Goal: Task Accomplishment & Management: Manage account settings

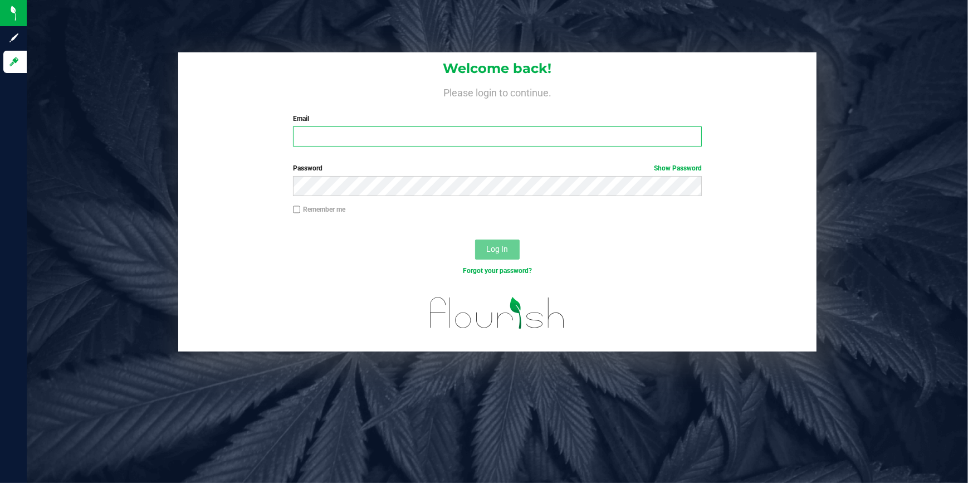
click at [350, 134] on input "Email" at bounding box center [497, 136] width 409 height 20
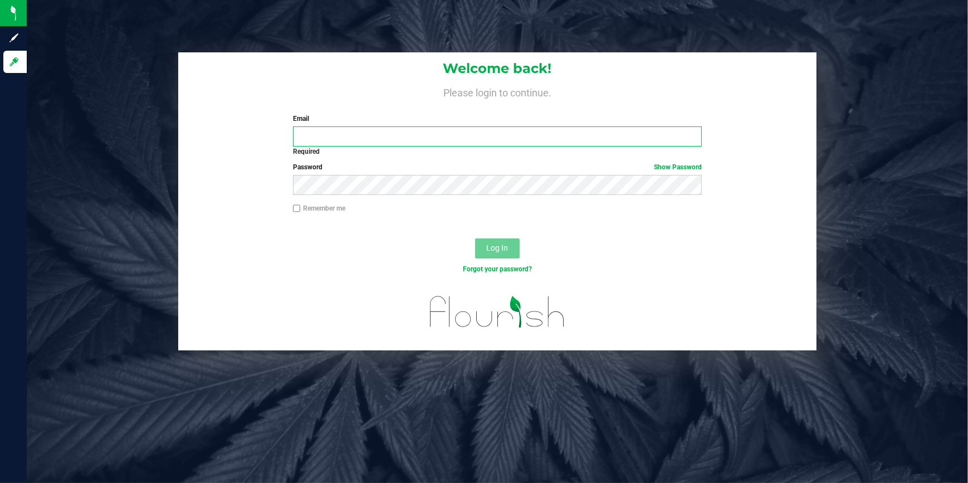
click at [352, 143] on input "Email" at bounding box center [497, 136] width 409 height 20
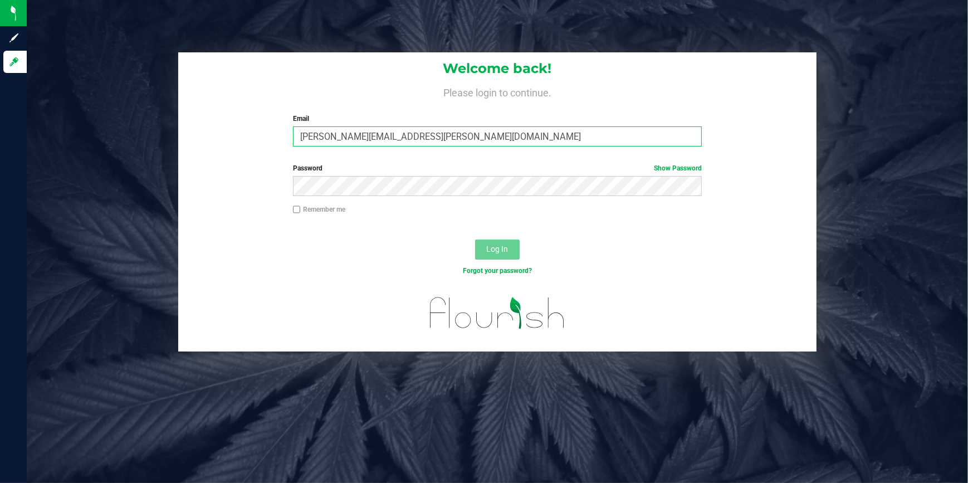
click at [360, 138] on input "[PERSON_NAME][EMAIL_ADDRESS][PERSON_NAME][DOMAIN_NAME]" at bounding box center [497, 136] width 409 height 20
click at [354, 138] on input "[PERSON_NAME][EMAIL_ADDRESS][PERSON_NAME][DOMAIN_NAME]" at bounding box center [497, 136] width 409 height 20
type input "[EMAIL_ADDRESS][PERSON_NAME][DOMAIN_NAME]"
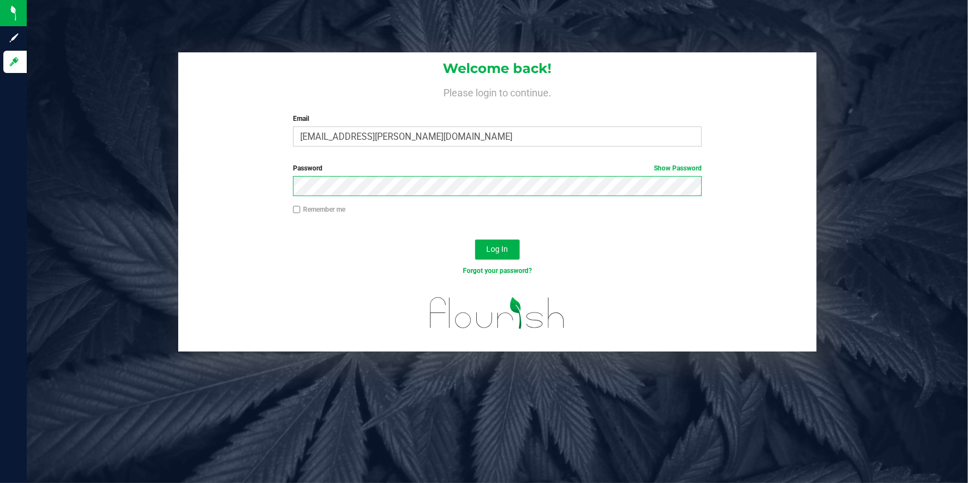
click at [475, 239] on button "Log In" at bounding box center [497, 249] width 45 height 20
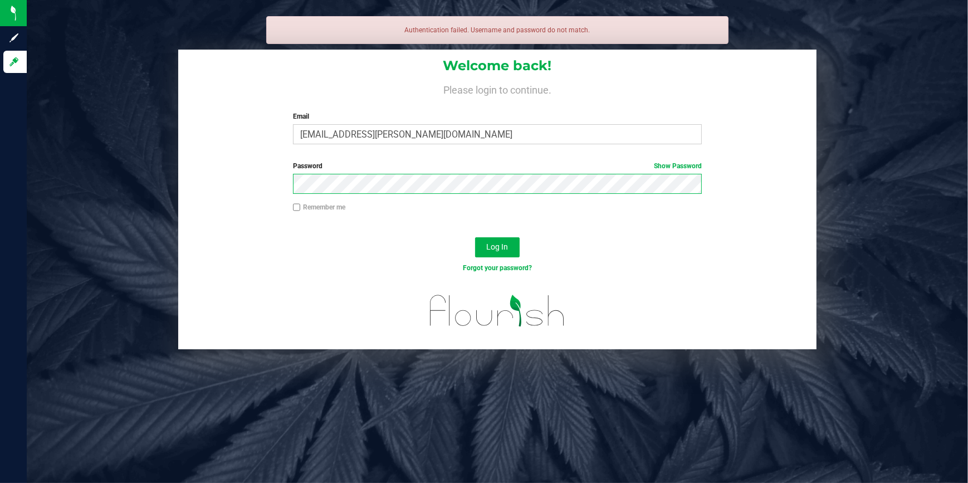
click at [475, 237] on button "Log In" at bounding box center [497, 247] width 45 height 20
